Goal: Information Seeking & Learning: Learn about a topic

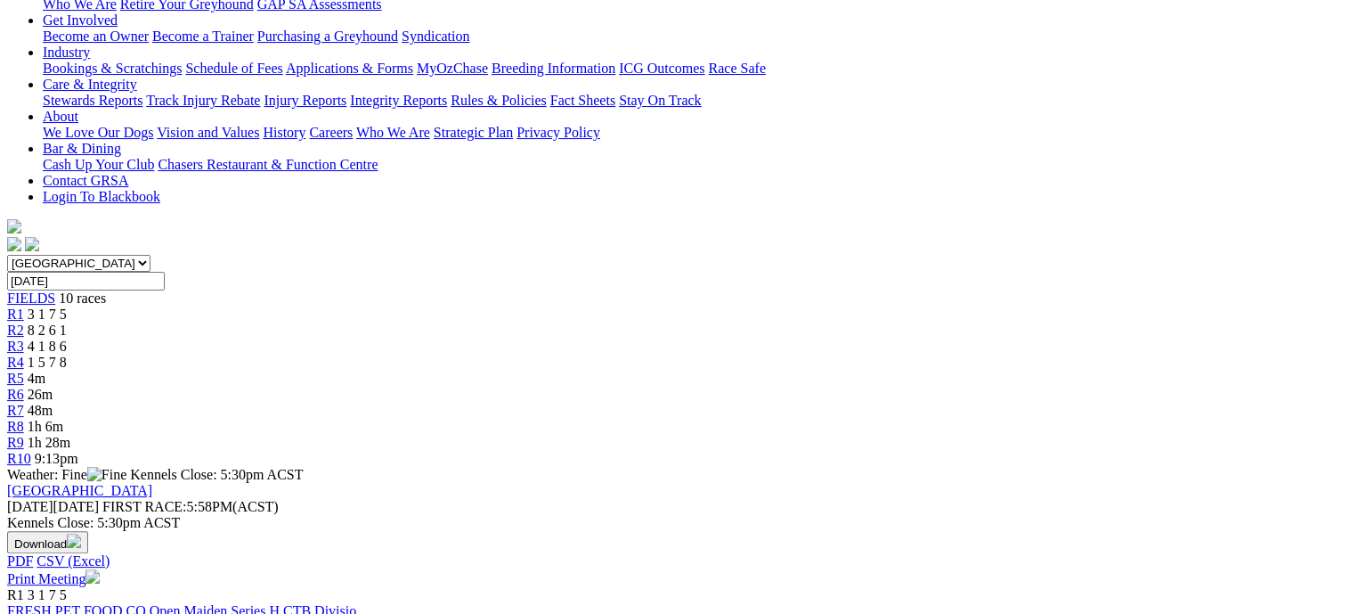
scroll to position [356, 0]
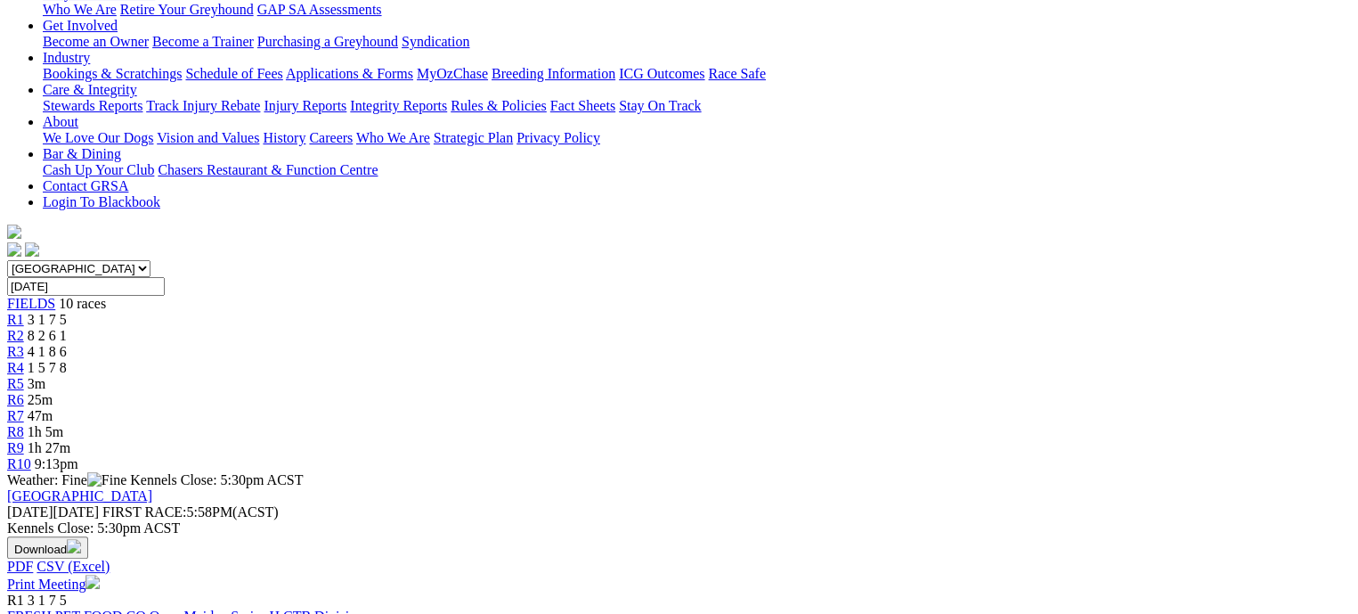
scroll to position [356, 0]
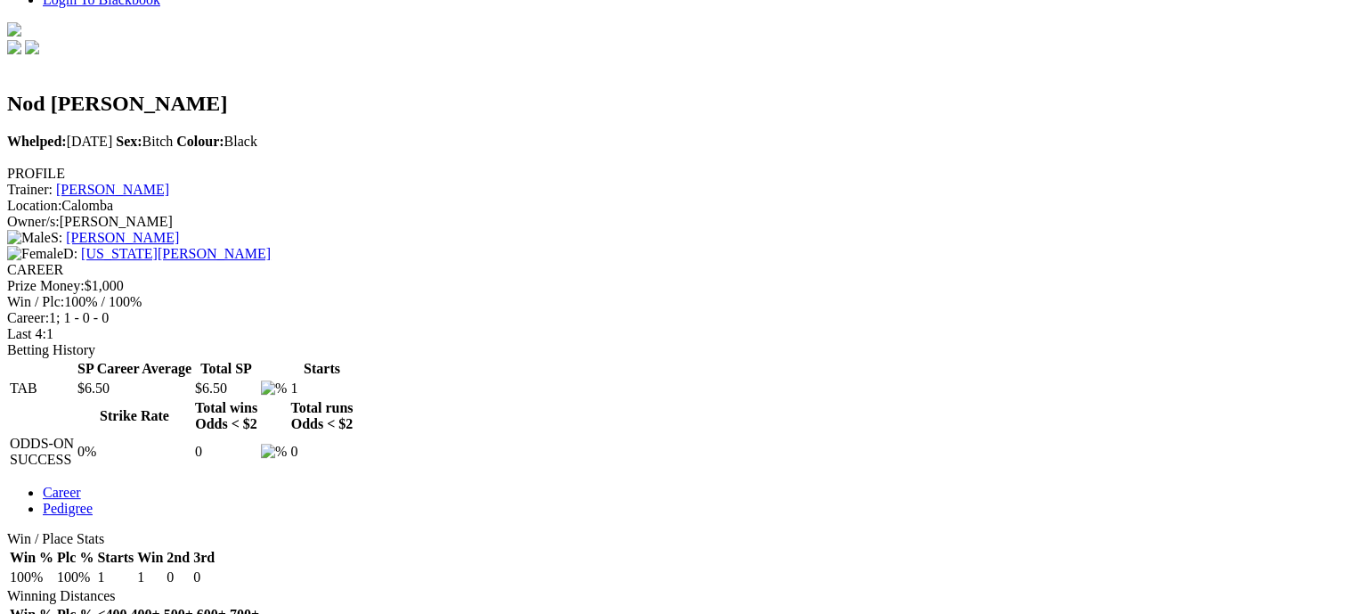
scroll to position [267, 0]
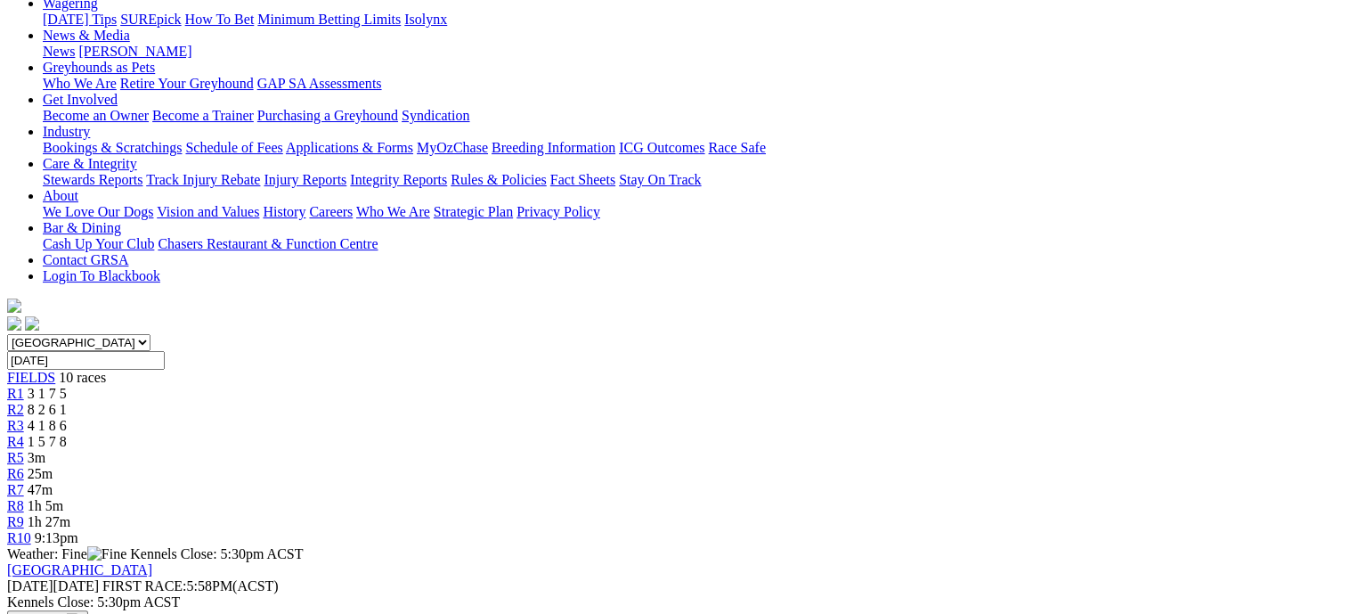
scroll to position [267, 0]
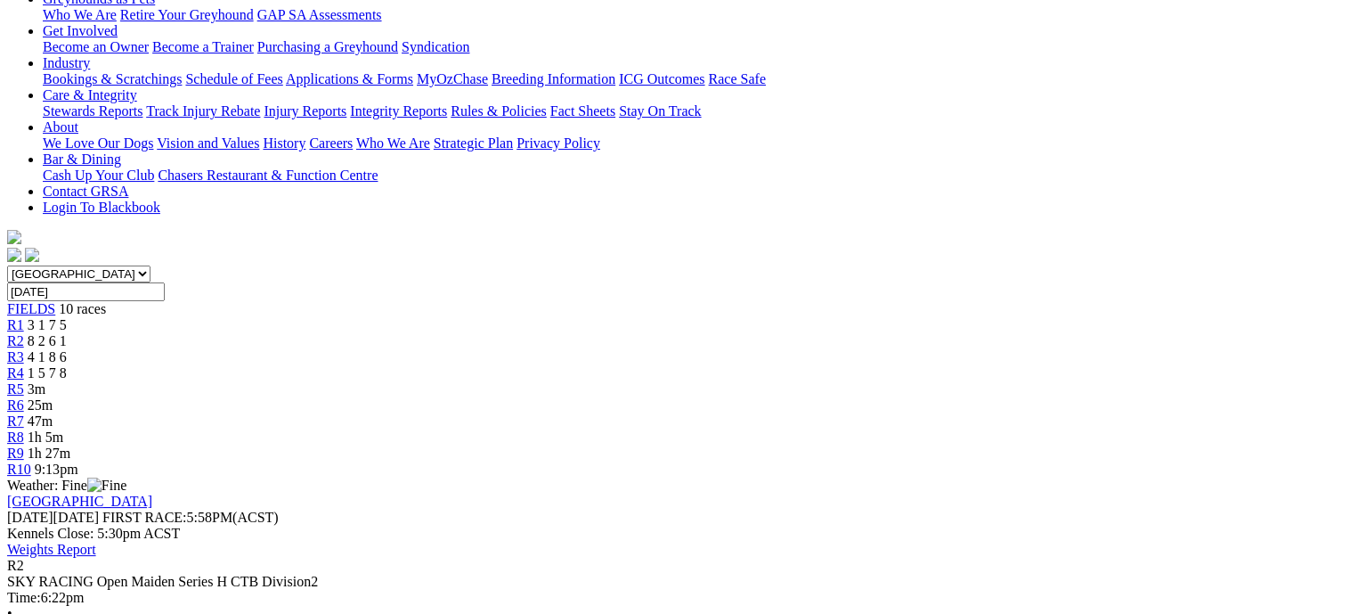
scroll to position [267, 0]
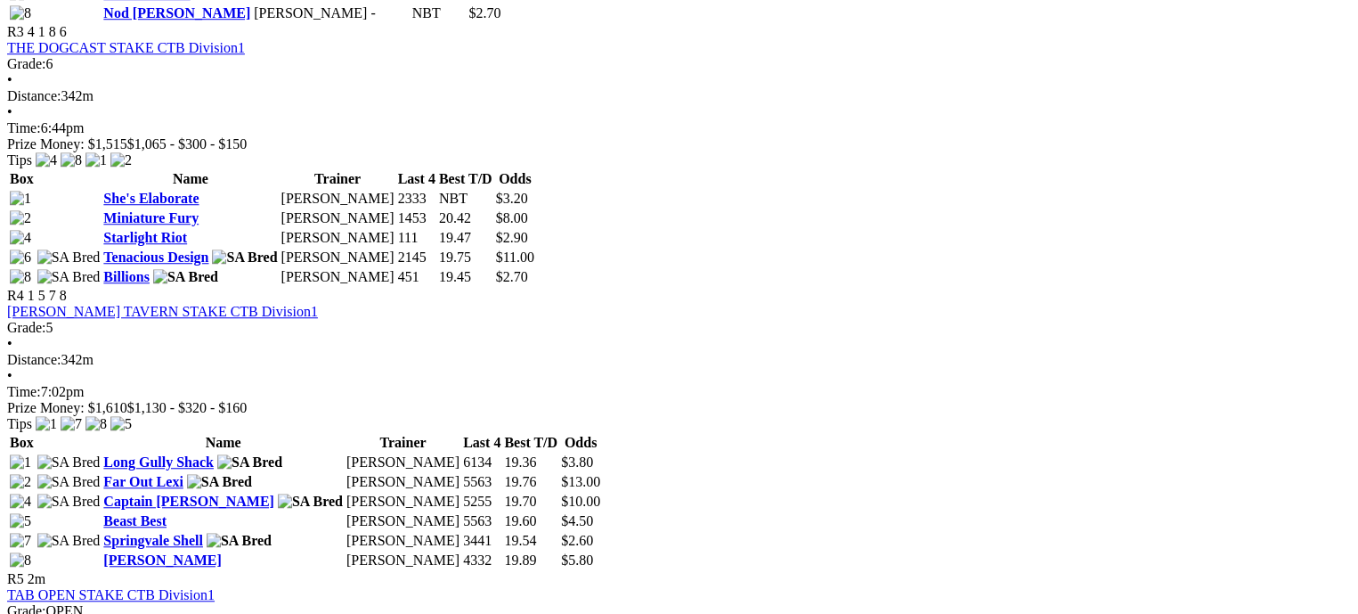
scroll to position [1425, 0]
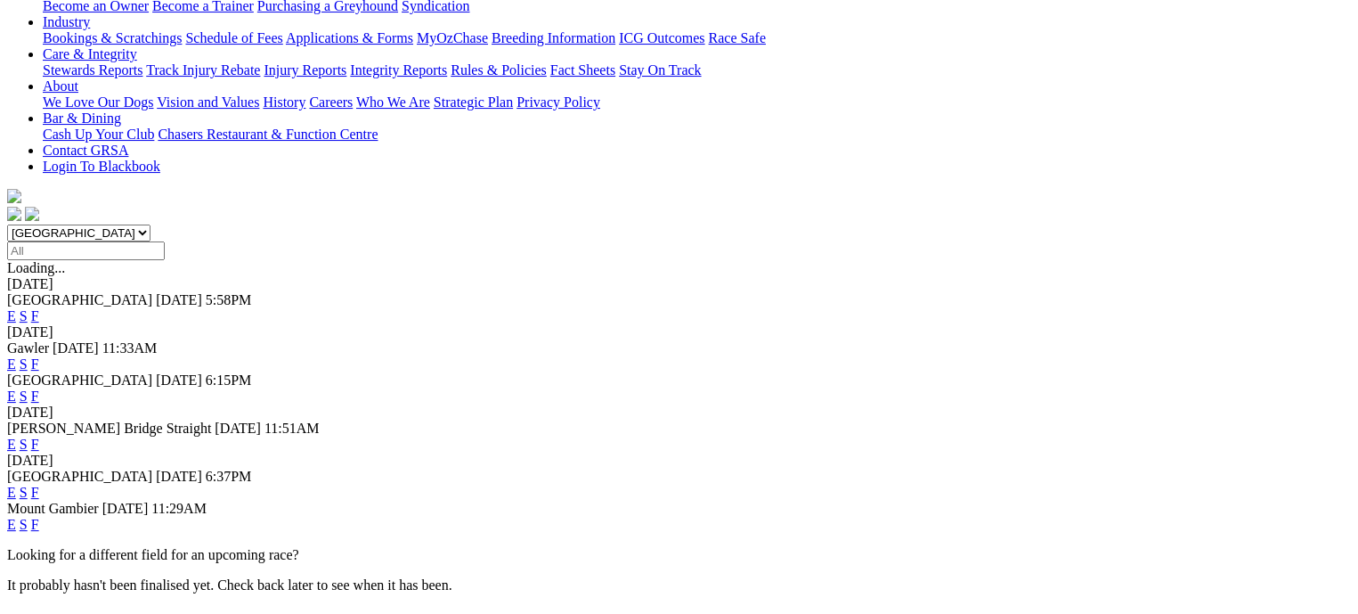
scroll to position [267, 0]
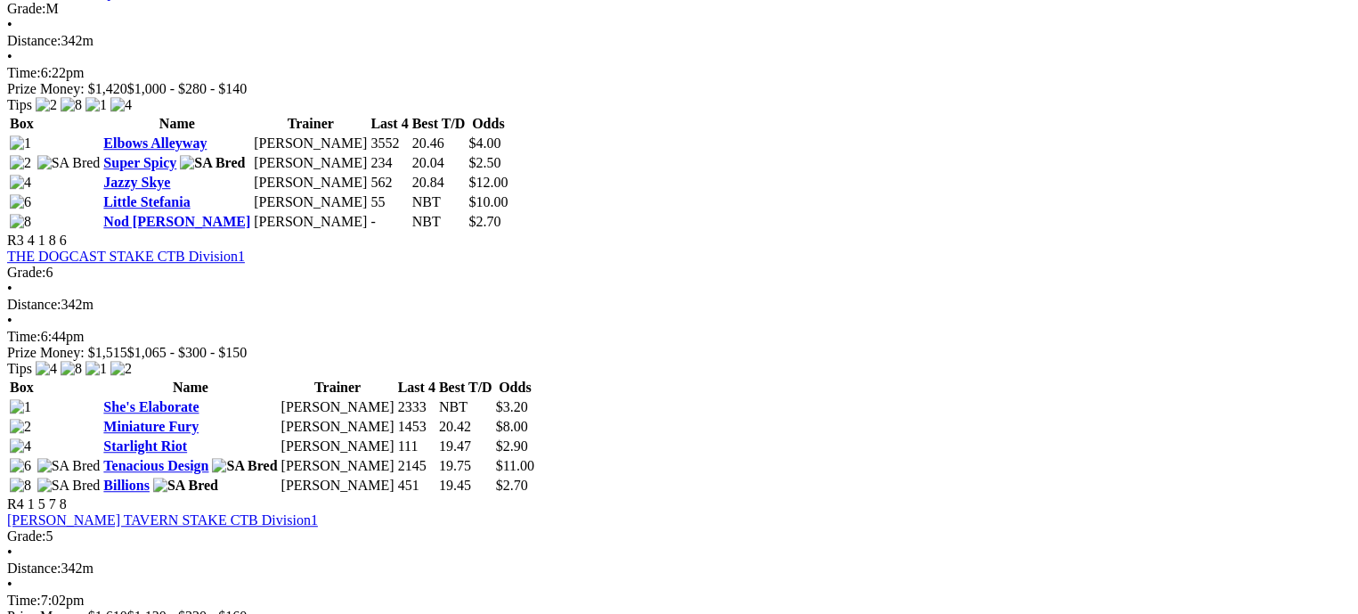
scroll to position [1158, 0]
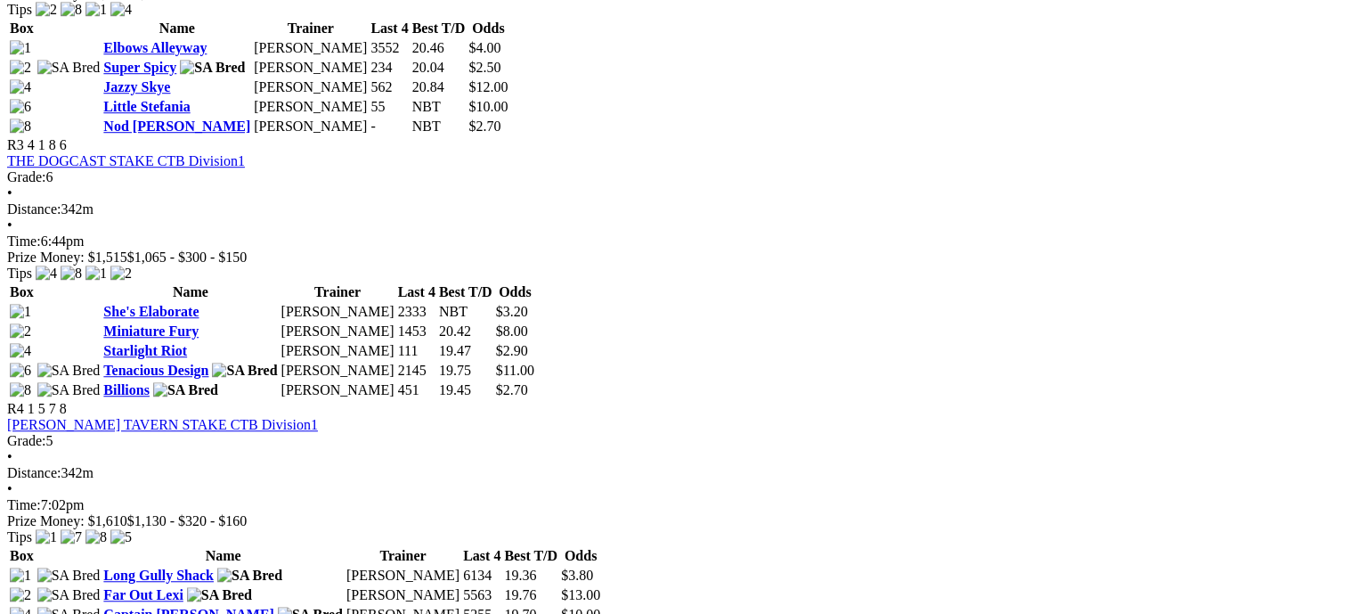
scroll to position [1514, 0]
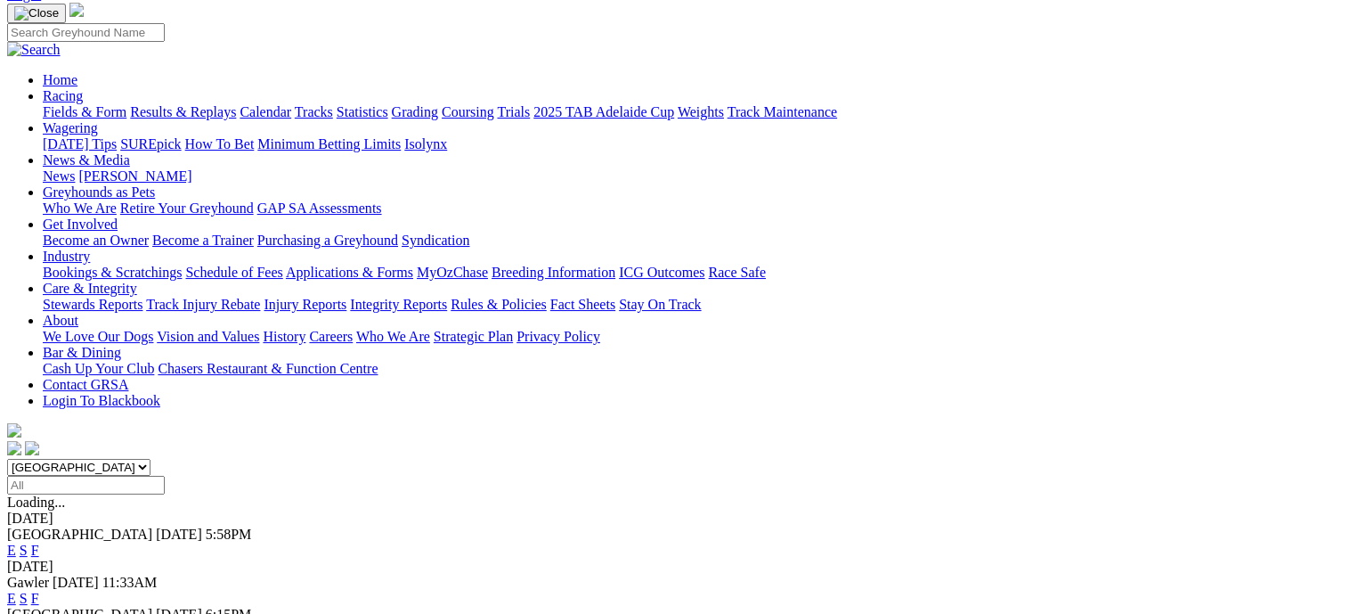
scroll to position [267, 0]
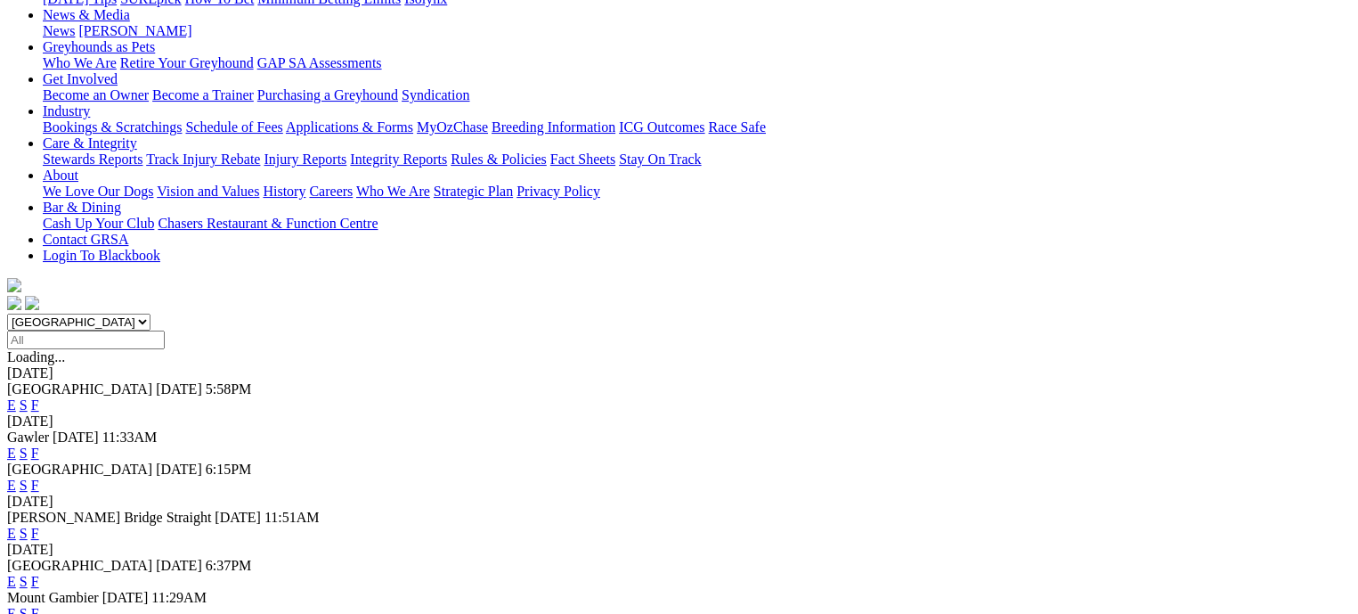
click at [39, 445] on link "F" at bounding box center [35, 452] width 8 height 15
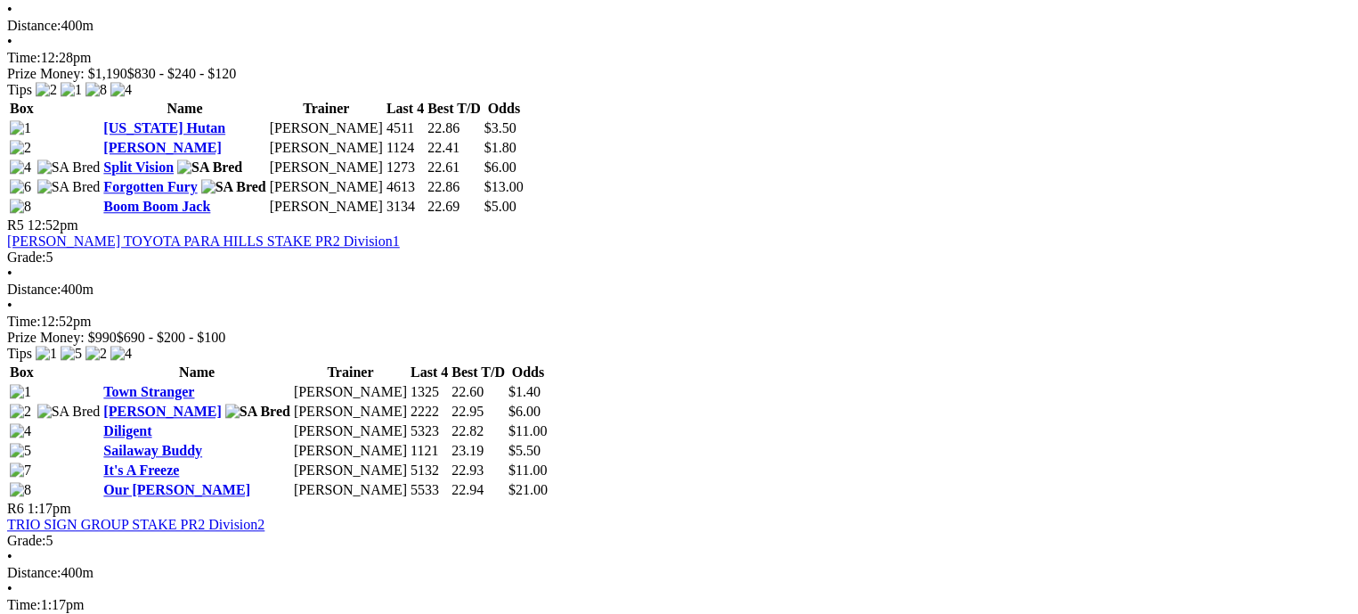
scroll to position [1781, 0]
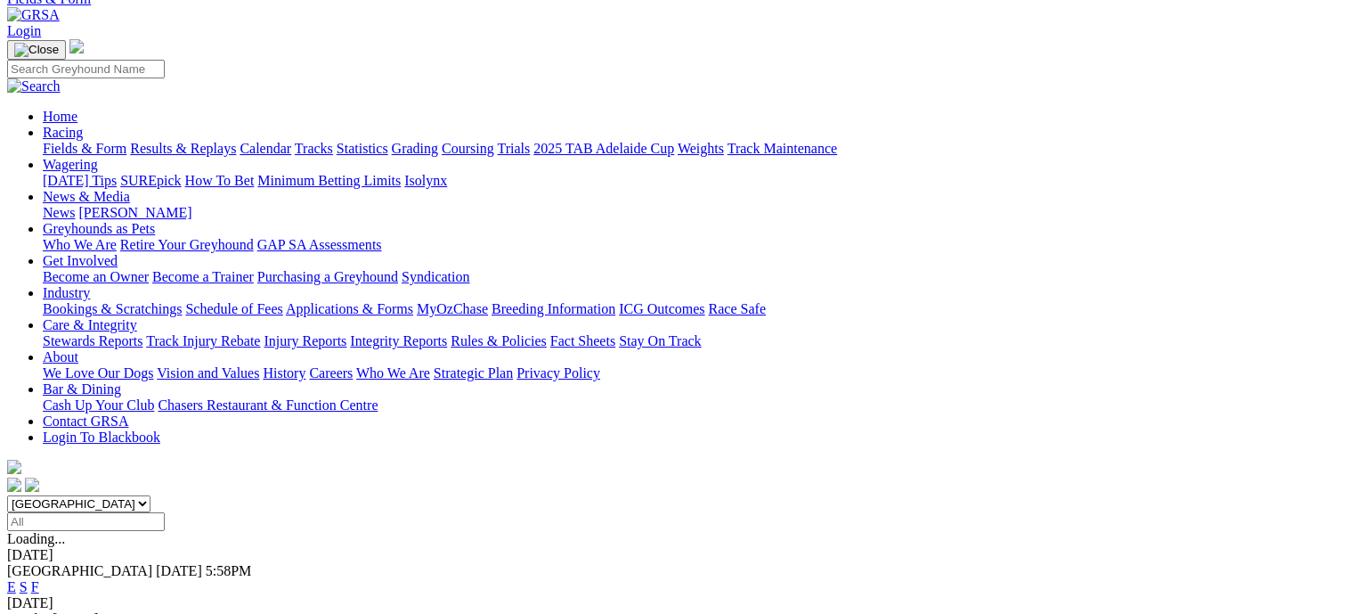
scroll to position [89, 0]
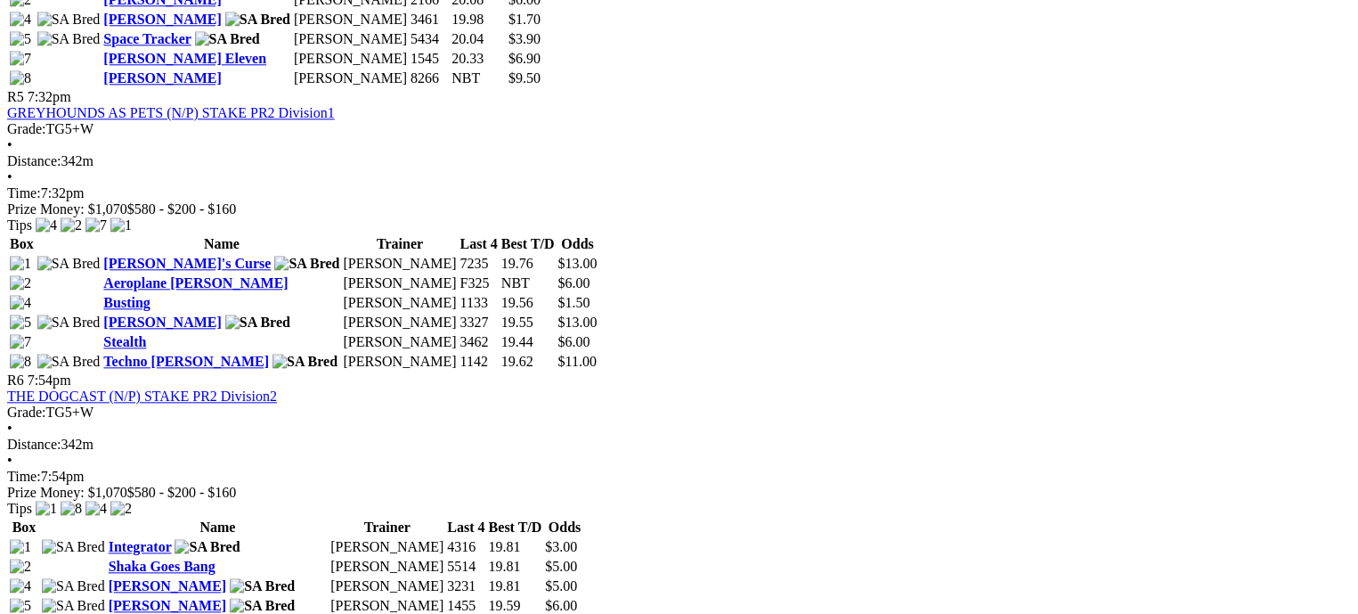
scroll to position [1959, 0]
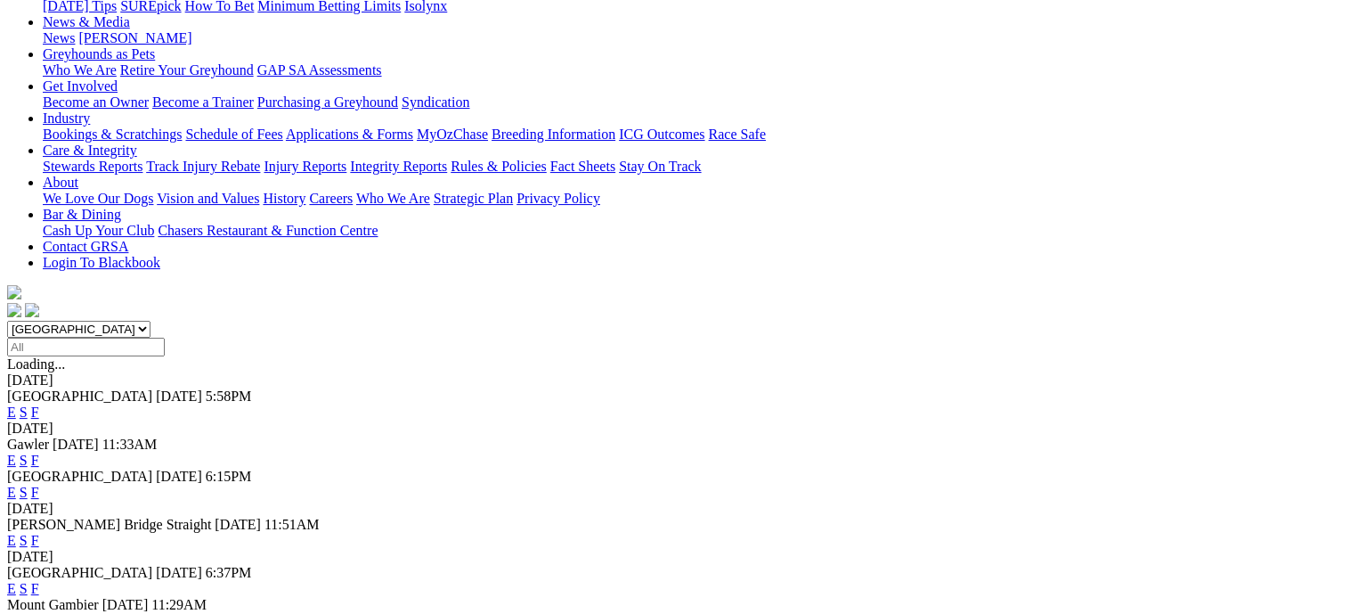
scroll to position [310, 0]
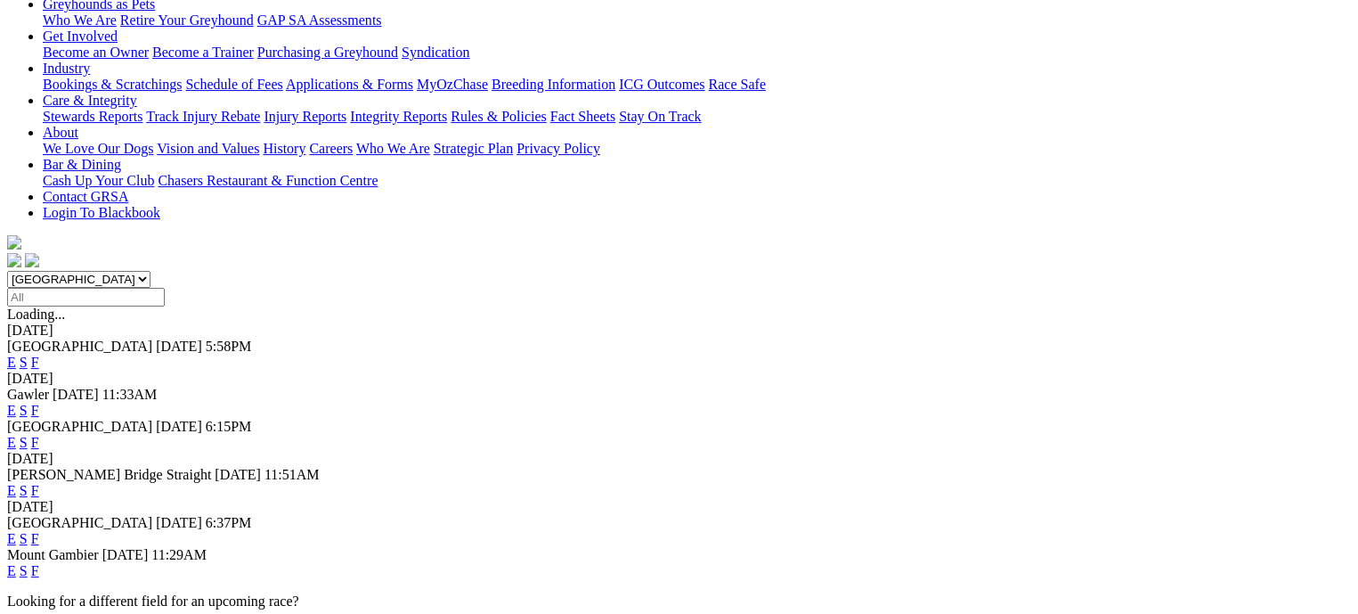
click at [39, 483] on link "F" at bounding box center [35, 490] width 8 height 15
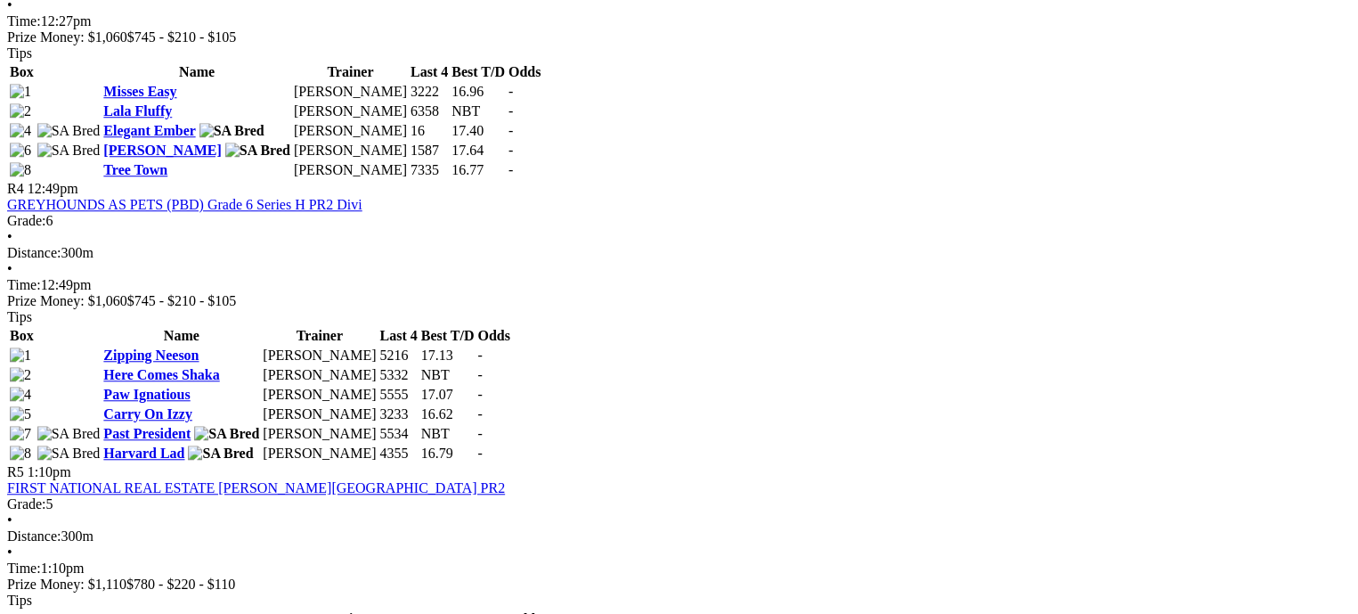
scroll to position [1514, 0]
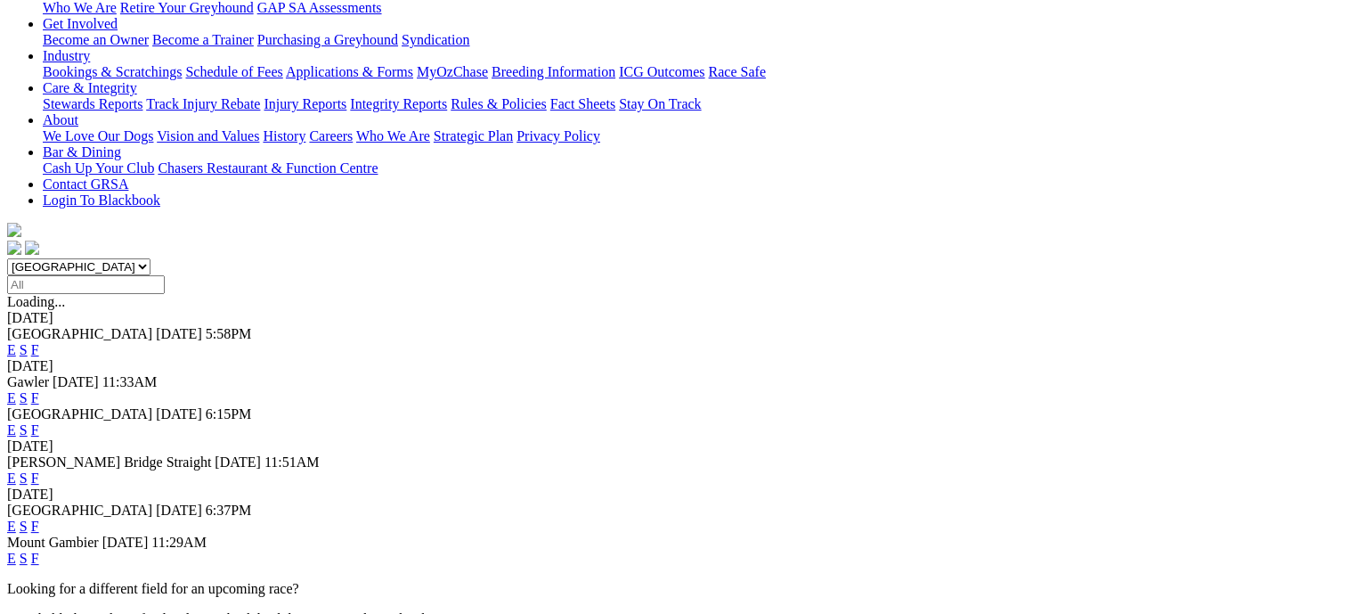
scroll to position [356, 0]
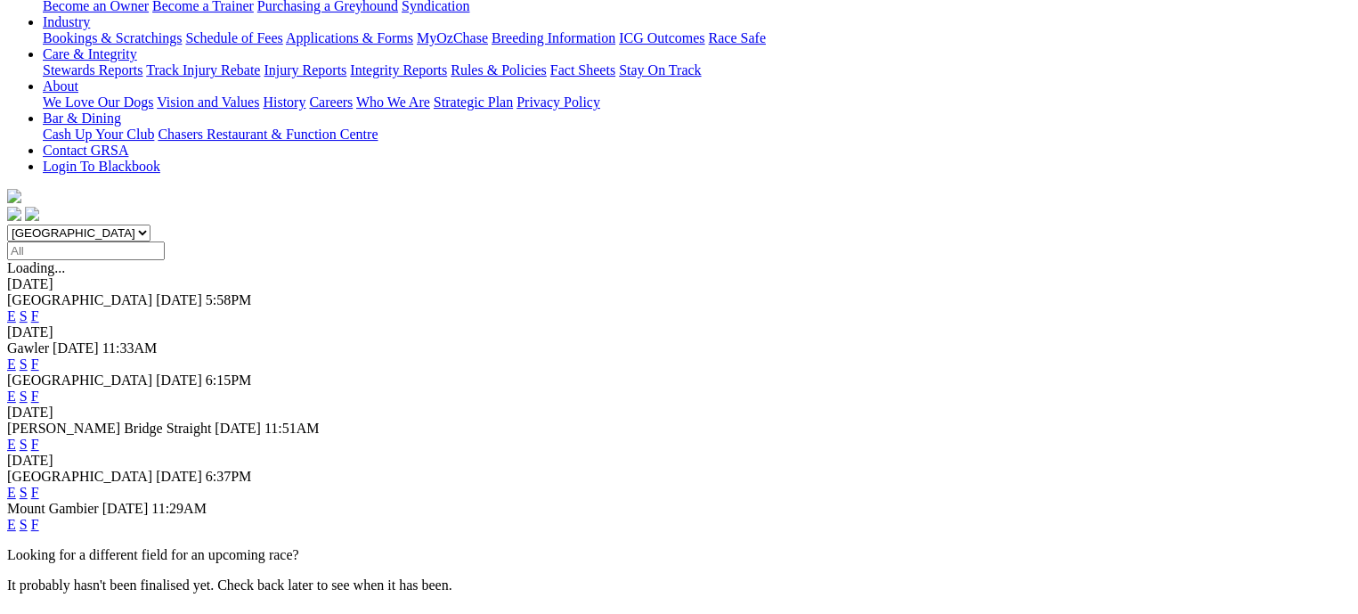
click at [39, 484] on link "F" at bounding box center [35, 491] width 8 height 15
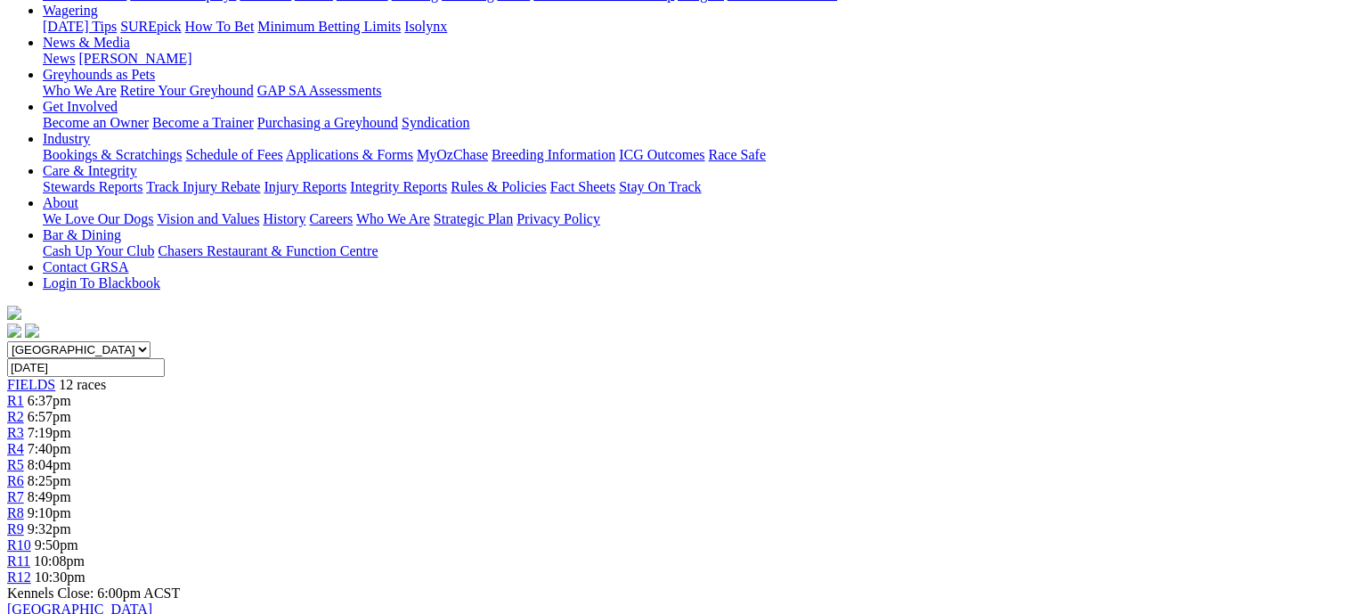
scroll to position [267, 0]
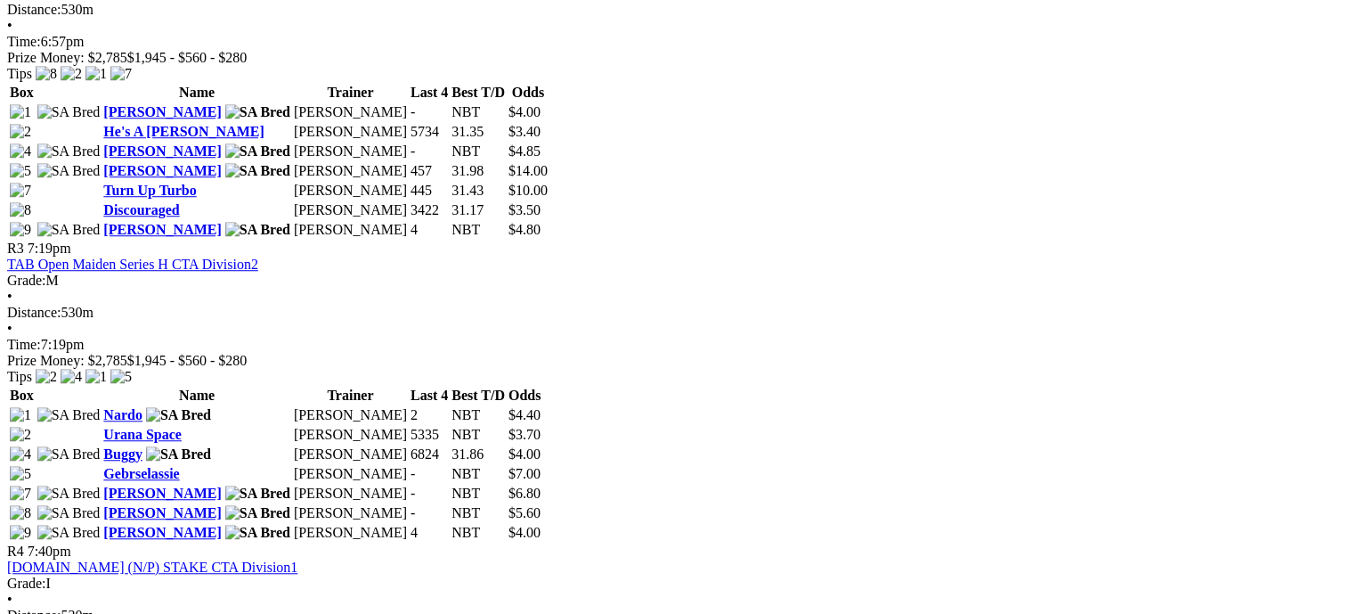
scroll to position [1336, 0]
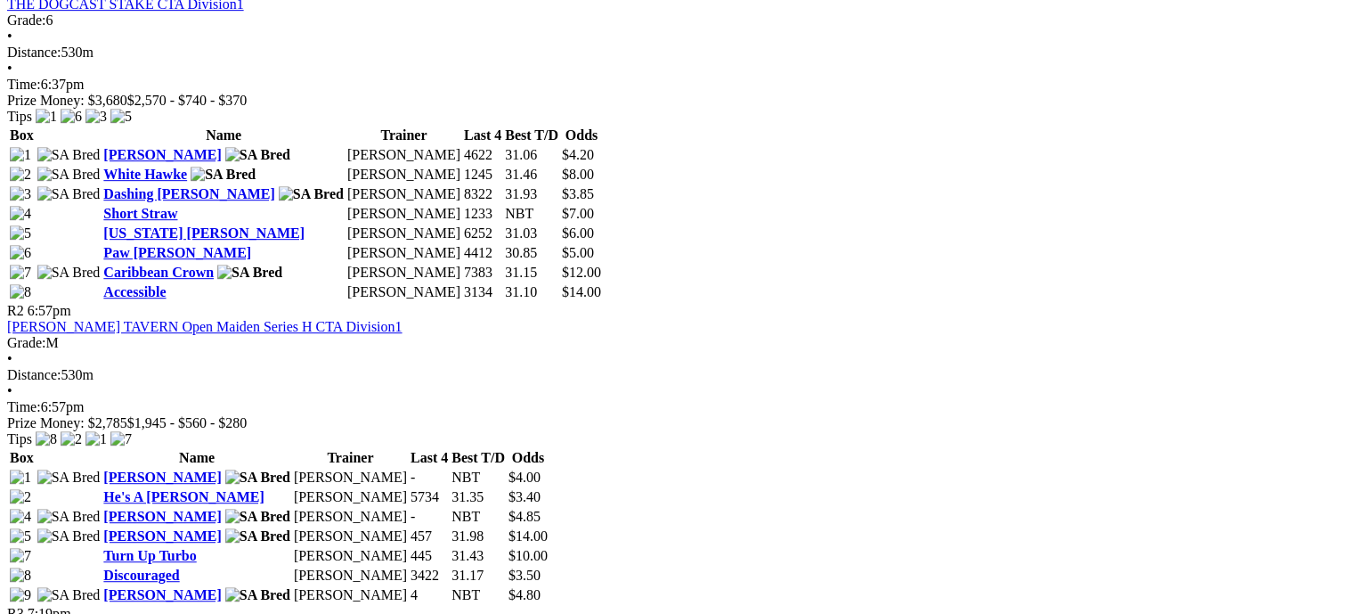
scroll to position [1069, 0]
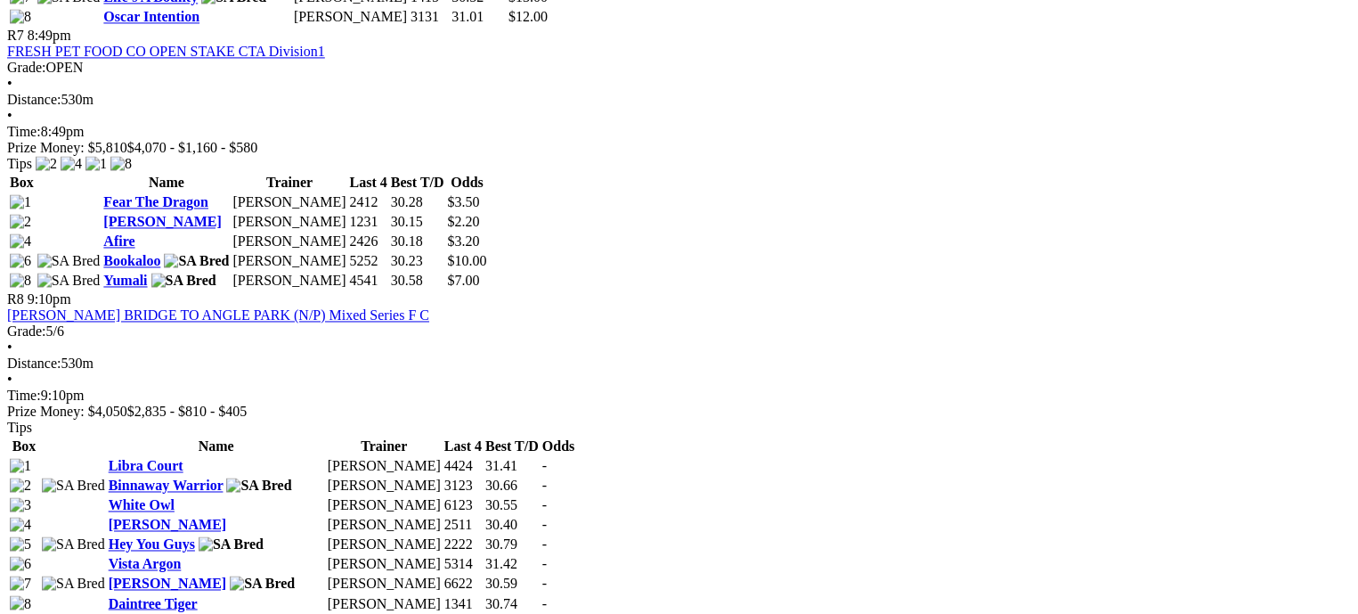
scroll to position [2850, 0]
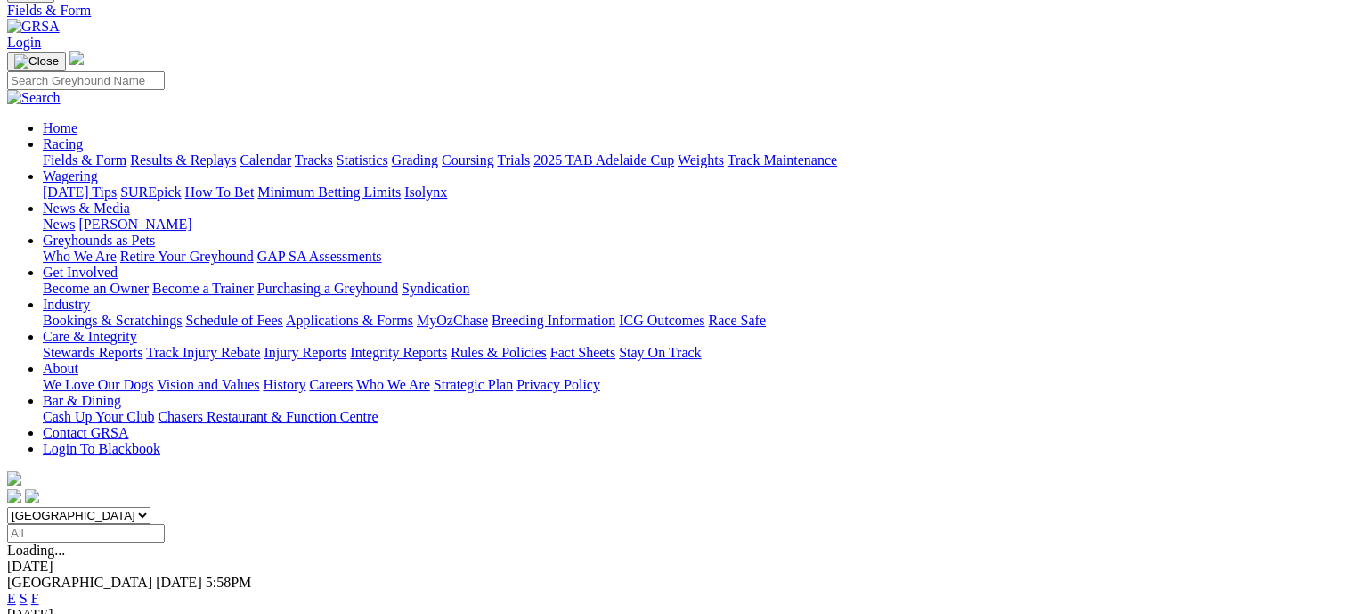
scroll to position [356, 0]
